Goal: Entertainment & Leisure: Consume media (video, audio)

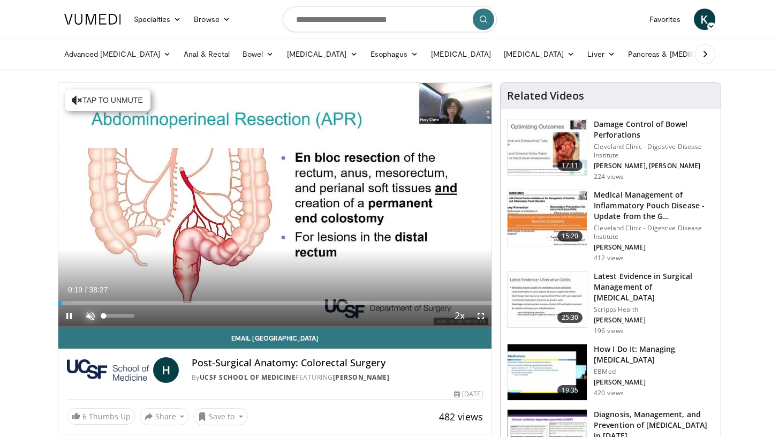
click at [92, 314] on span "Video Player" at bounding box center [90, 315] width 21 height 21
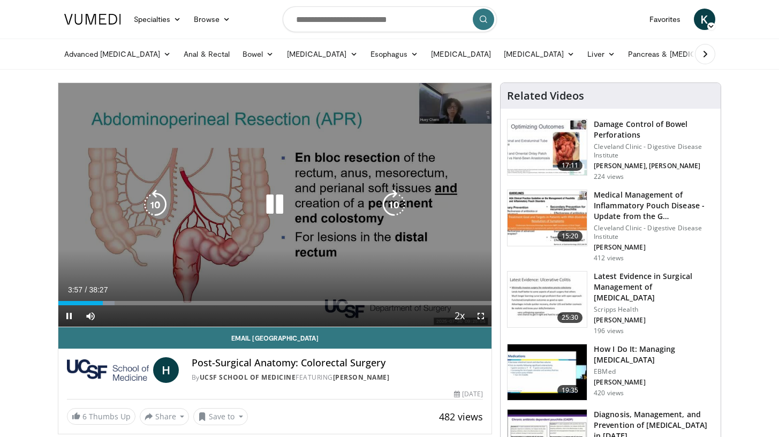
click at [271, 208] on icon "Video Player" at bounding box center [275, 205] width 30 height 30
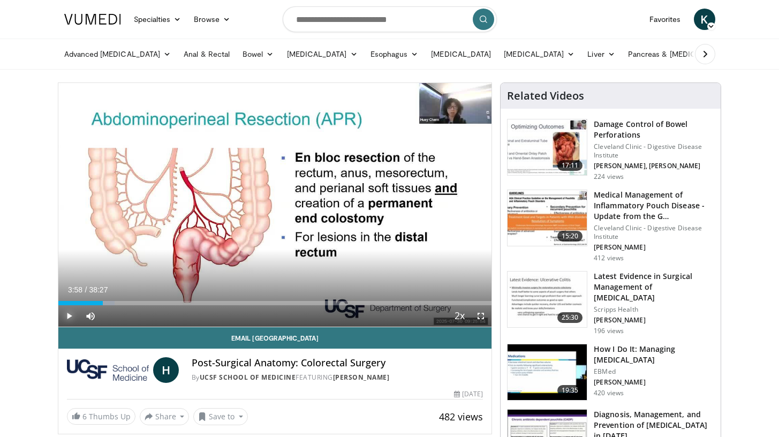
click at [68, 315] on span "Video Player" at bounding box center [68, 315] width 21 height 21
click at [71, 314] on span "Video Player" at bounding box center [68, 315] width 21 height 21
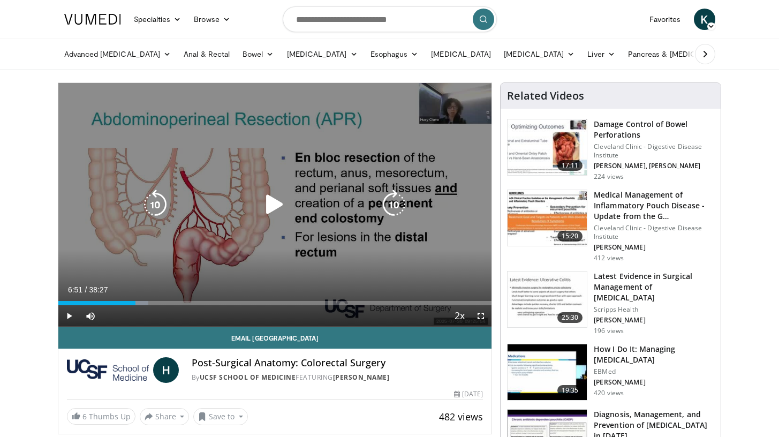
click at [175, 210] on div "Video Player" at bounding box center [275, 204] width 260 height 21
click at [164, 209] on icon "Video Player" at bounding box center [155, 205] width 30 height 30
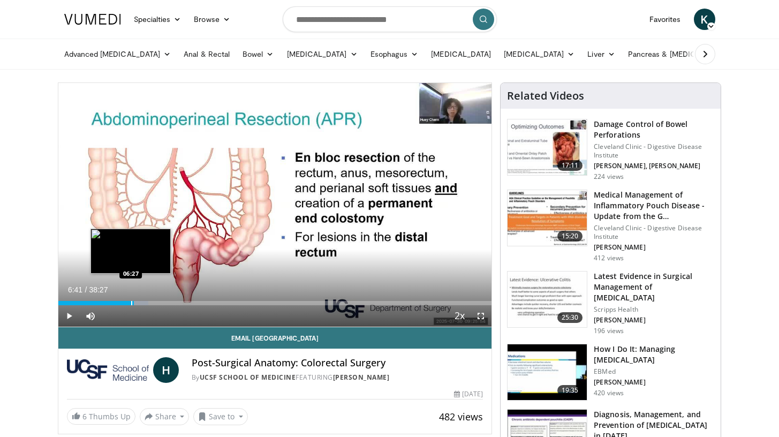
click at [131, 301] on div "Progress Bar" at bounding box center [131, 303] width 1 height 4
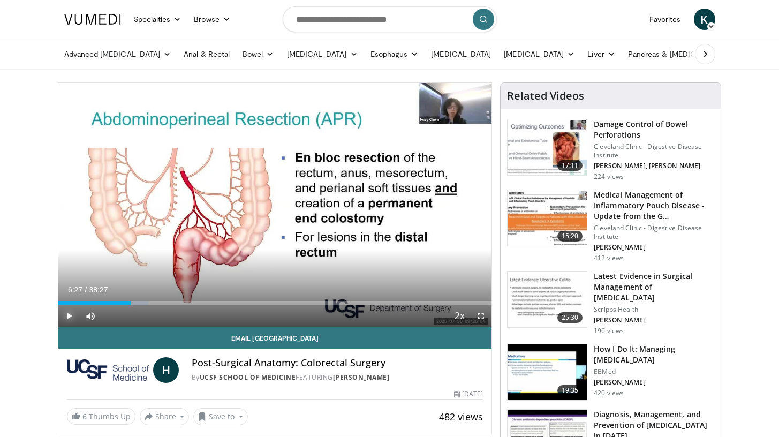
click at [68, 312] on span "Video Player" at bounding box center [68, 315] width 21 height 21
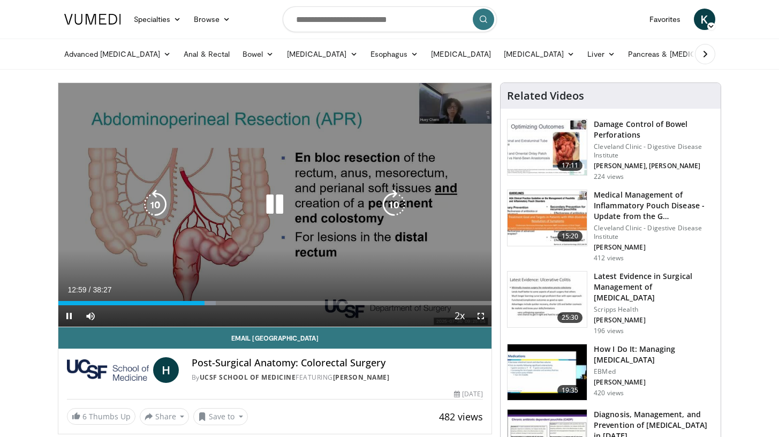
click at [153, 217] on icon "Video Player" at bounding box center [155, 205] width 30 height 30
click at [270, 200] on icon "Video Player" at bounding box center [275, 205] width 30 height 30
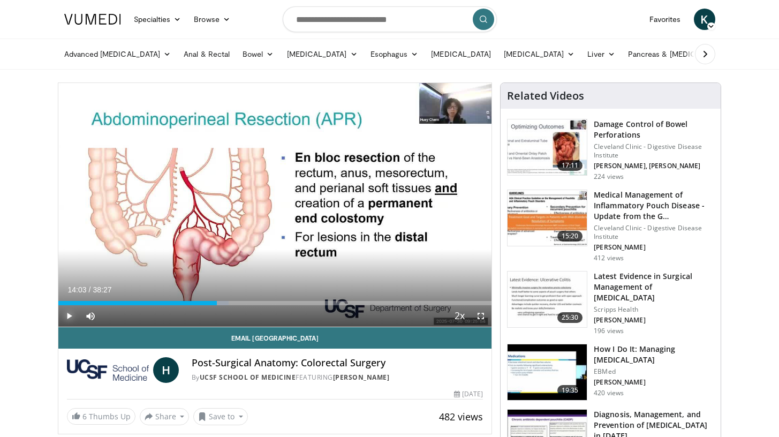
click at [67, 315] on span "Video Player" at bounding box center [68, 315] width 21 height 21
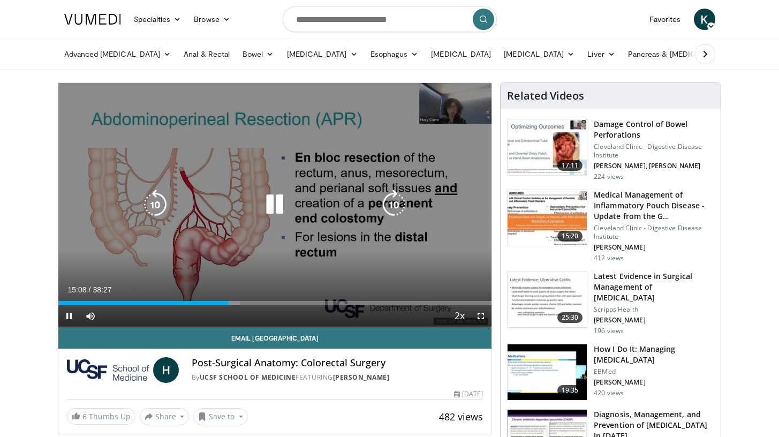
click at [157, 197] on icon "Video Player" at bounding box center [155, 205] width 30 height 30
click at [164, 216] on icon "Video Player" at bounding box center [155, 205] width 30 height 30
click at [147, 218] on icon "Video Player" at bounding box center [155, 205] width 30 height 30
click at [273, 205] on icon "Video Player" at bounding box center [275, 205] width 30 height 30
